Goal: Information Seeking & Learning: Learn about a topic

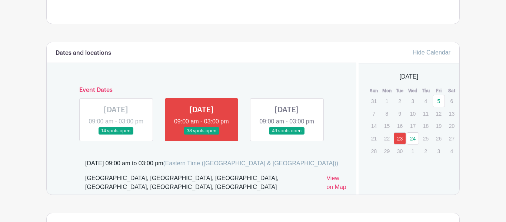
scroll to position [396, 0]
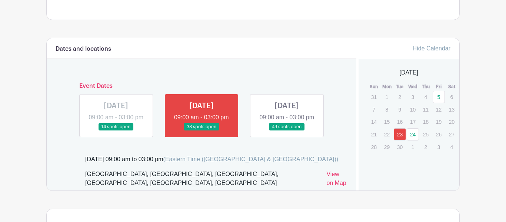
click at [286, 131] on link at bounding box center [286, 131] width 0 height 0
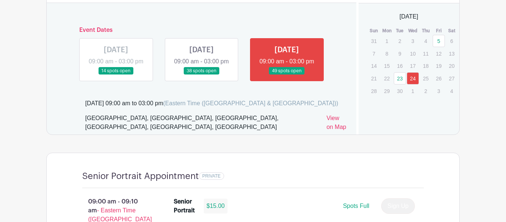
scroll to position [451, 0]
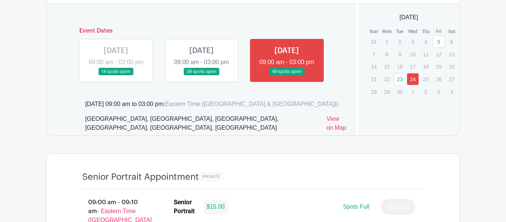
click at [436, 17] on div "[DATE]" at bounding box center [408, 17] width 83 height 9
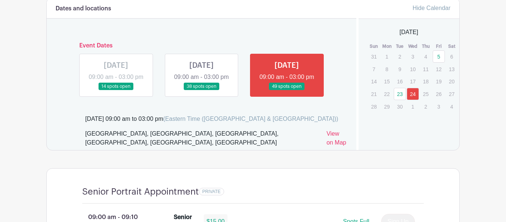
scroll to position [435, 0]
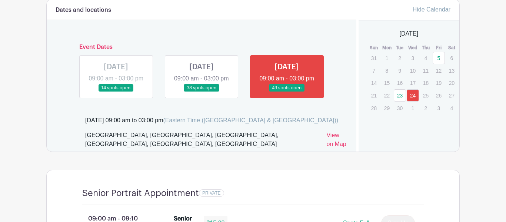
click at [414, 123] on div "Hide Calendar September 2025 Sun Mon Tue Wed Thu Fri Sat 31 1 2 3 4 5 6 7 8 9 1…" at bounding box center [407, 75] width 103 height 152
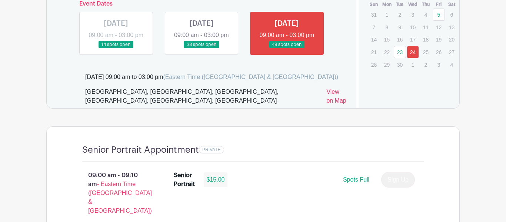
scroll to position [481, 0]
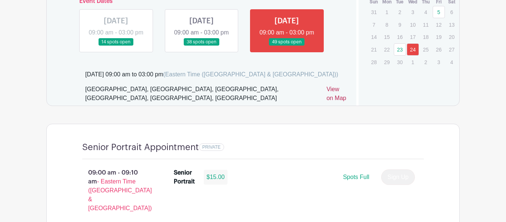
click at [326, 104] on link "View on Map" at bounding box center [336, 95] width 21 height 21
